Goal: Complete application form: Complete application form

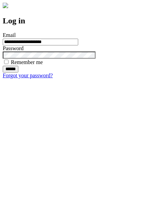
type input "**********"
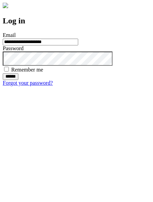
click at [18, 80] on input "******" at bounding box center [11, 76] width 16 height 7
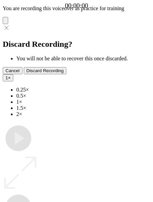
type input "**********"
